Goal: Information Seeking & Learning: Understand process/instructions

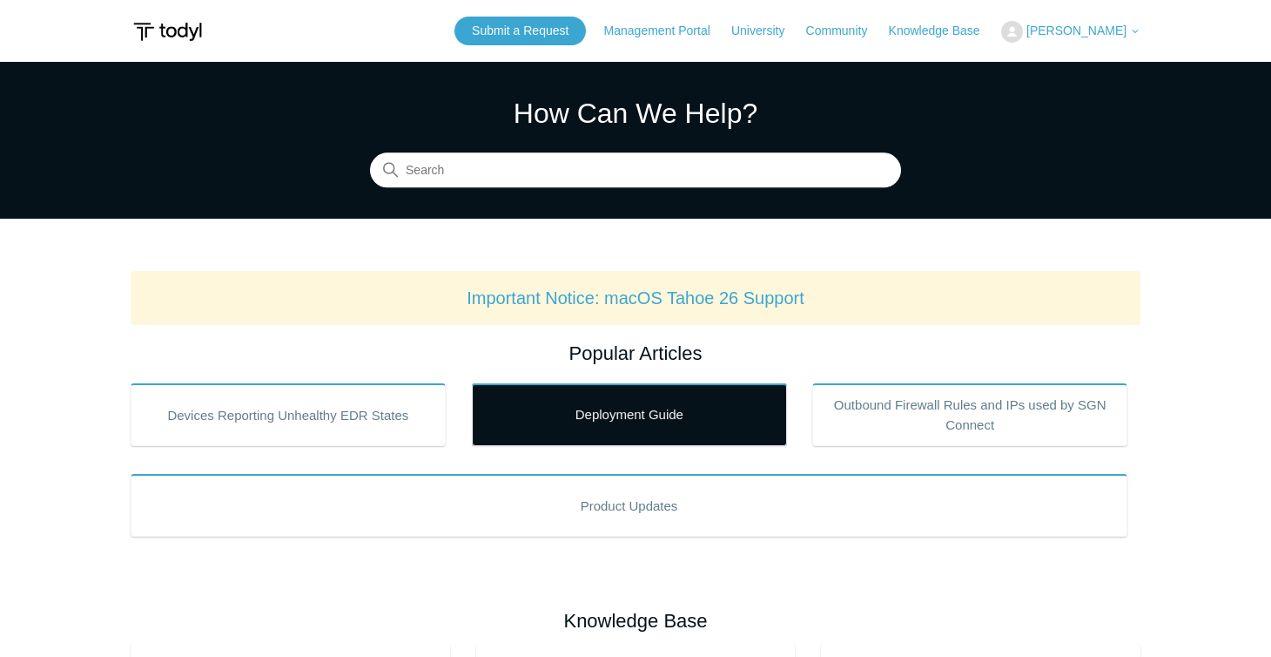
click at [658, 409] on link "Deployment Guide" at bounding box center [629, 414] width 315 height 63
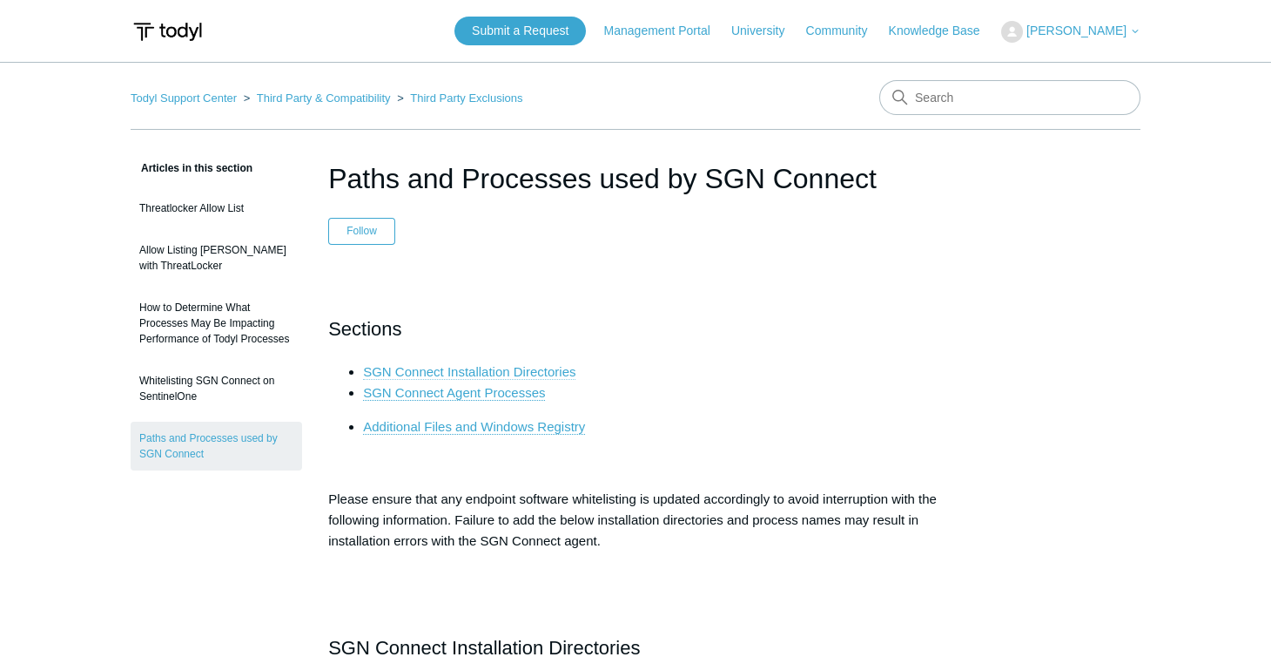
click at [534, 374] on link "SGN Connect Installation Directories" at bounding box center [469, 372] width 212 height 16
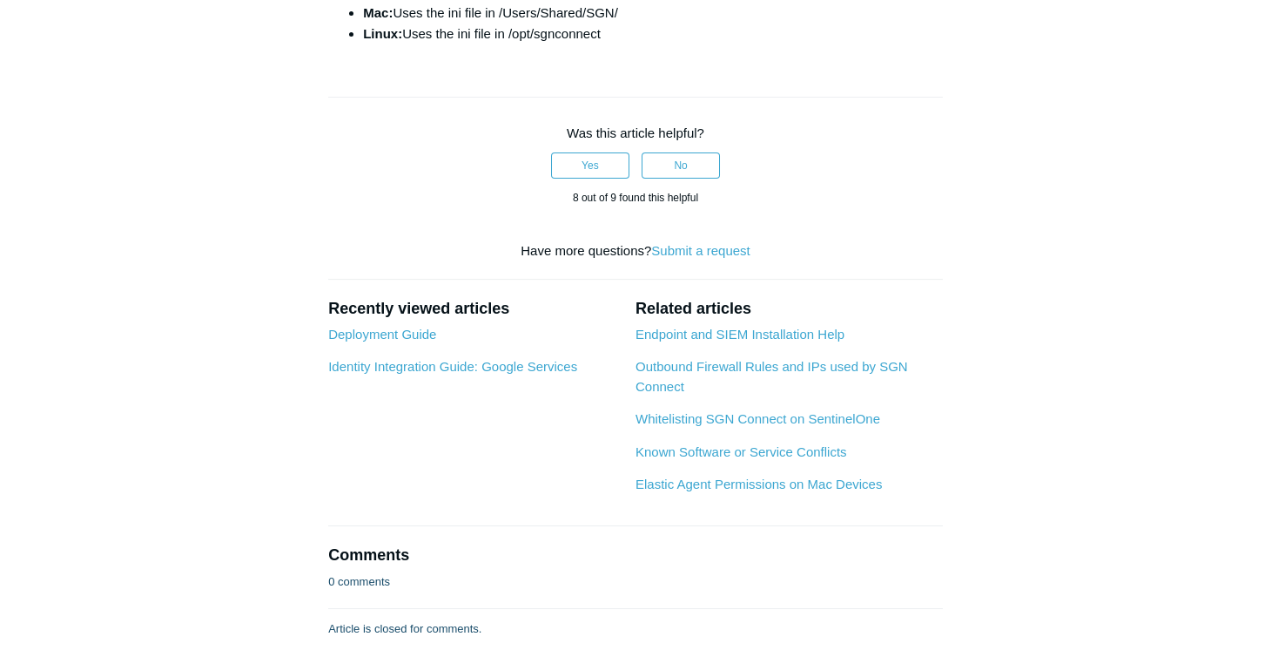
scroll to position [2357, 0]
click at [415, 329] on link "Deployment Guide" at bounding box center [382, 334] width 108 height 15
